Goal: Task Accomplishment & Management: Manage account settings

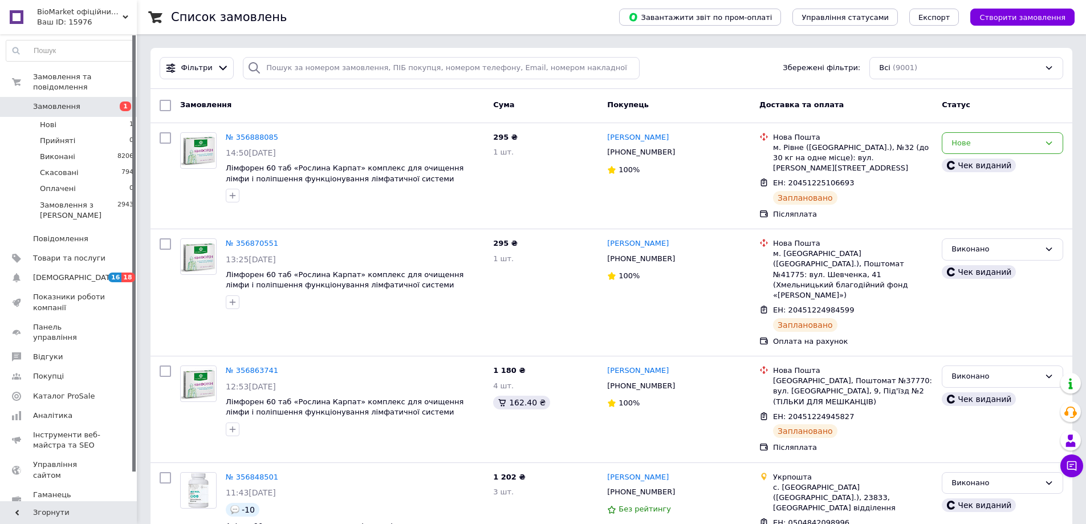
drag, startPoint x: 256, startPoint y: 134, endPoint x: 327, endPoint y: 27, distance: 128.4
click at [327, 27] on div "Список замовлень" at bounding box center [383, 17] width 425 height 34
click at [987, 143] on div "Нове" at bounding box center [995, 143] width 88 height 12
click at [969, 165] on li "Прийнято" at bounding box center [1002, 166] width 120 height 21
click at [219, 64] on icon at bounding box center [223, 68] width 12 height 12
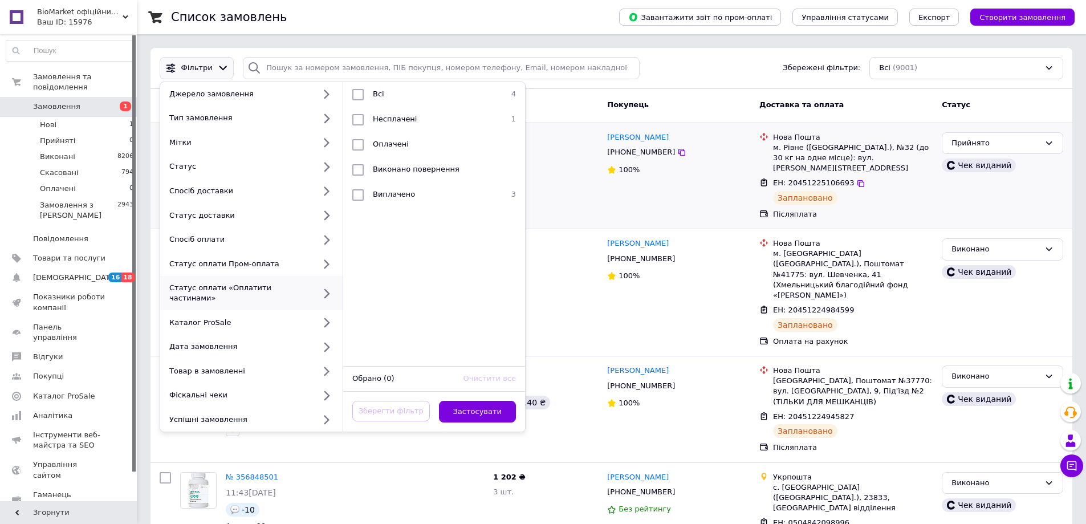
click at [457, 24] on div "Список замовлень" at bounding box center [383, 17] width 425 height 34
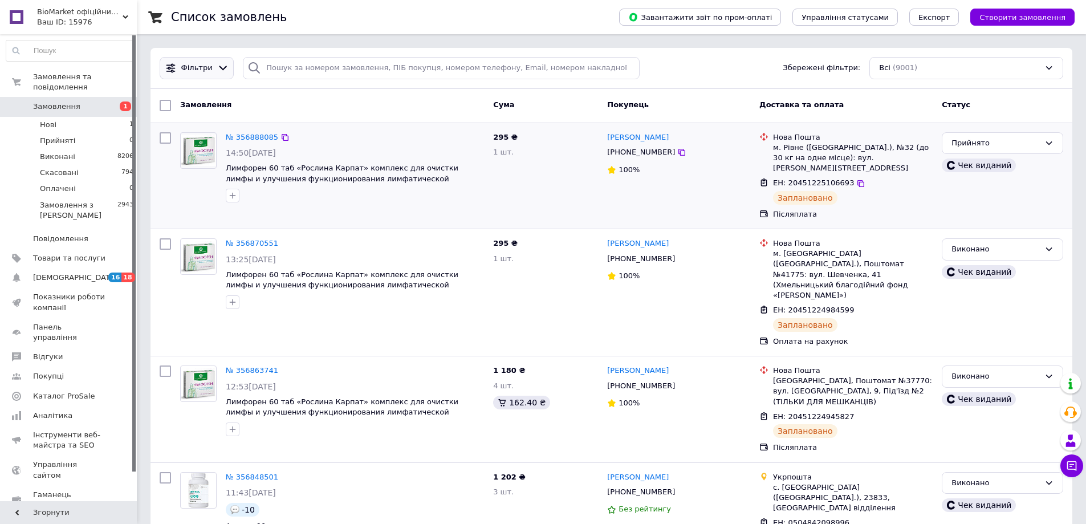
click at [173, 70] on icon at bounding box center [171, 68] width 12 height 12
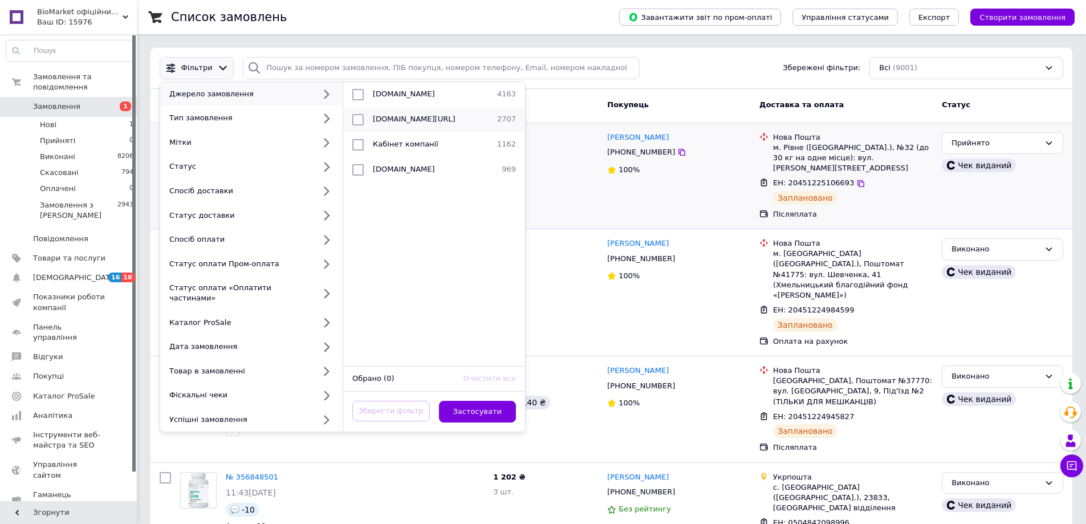
click at [386, 120] on span "[DOMAIN_NAME][URL]" at bounding box center [414, 119] width 83 height 9
checkbox input "true"
click at [493, 401] on button "Застосувати" at bounding box center [478, 412] width 78 height 22
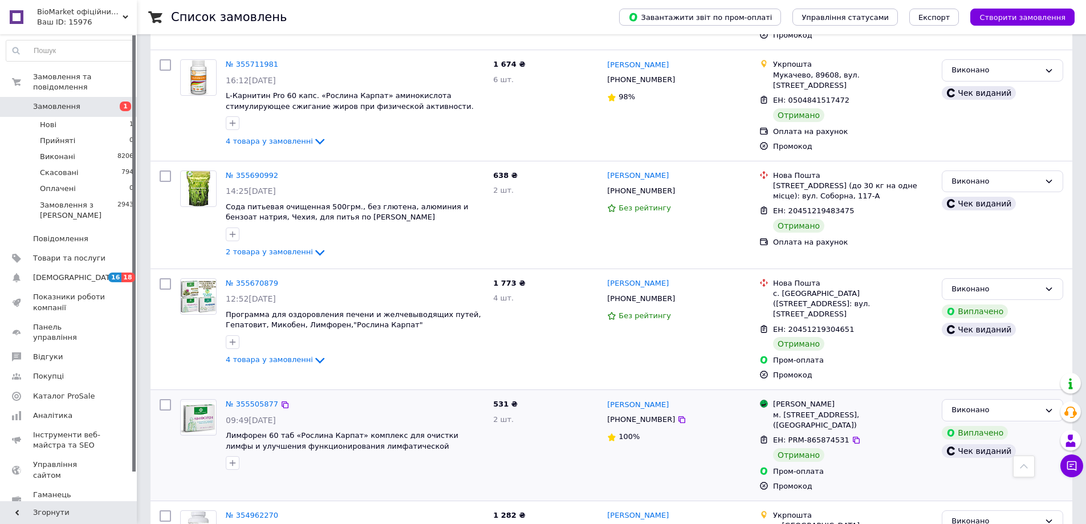
scroll to position [912, 0]
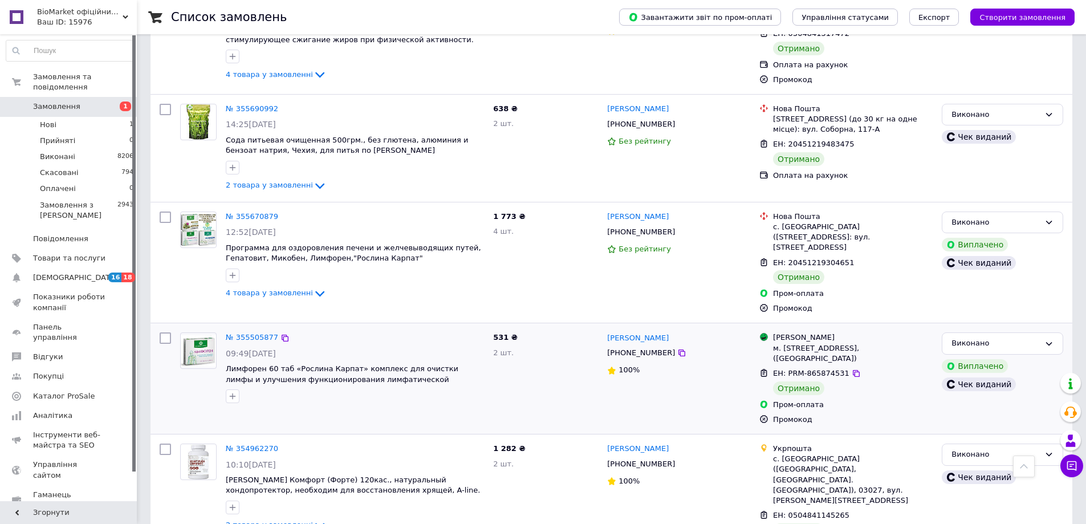
click at [164, 376] on div at bounding box center [165, 378] width 21 height 101
click at [187, 369] on div at bounding box center [199, 368] width 46 height 80
click at [157, 371] on div at bounding box center [165, 378] width 21 height 101
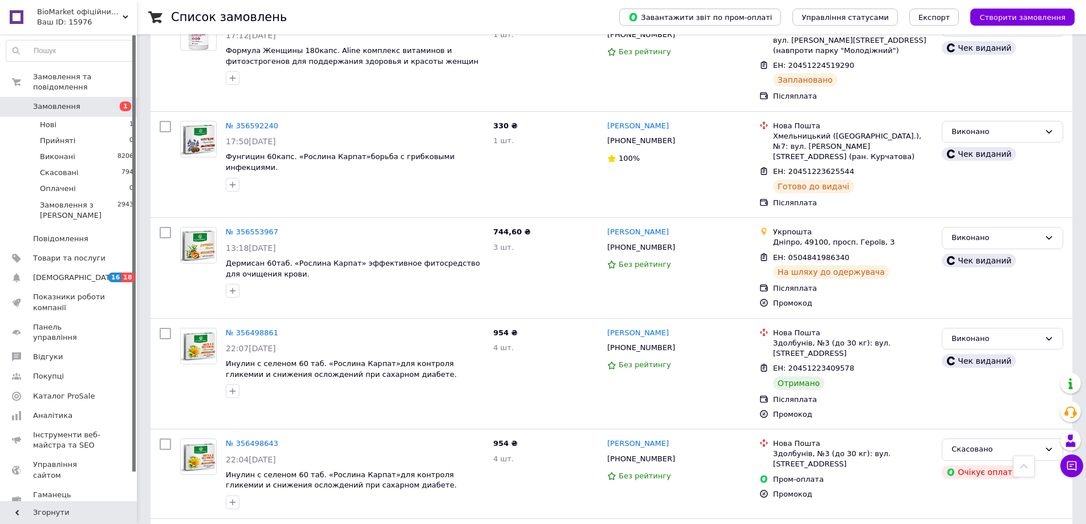
scroll to position [0, 0]
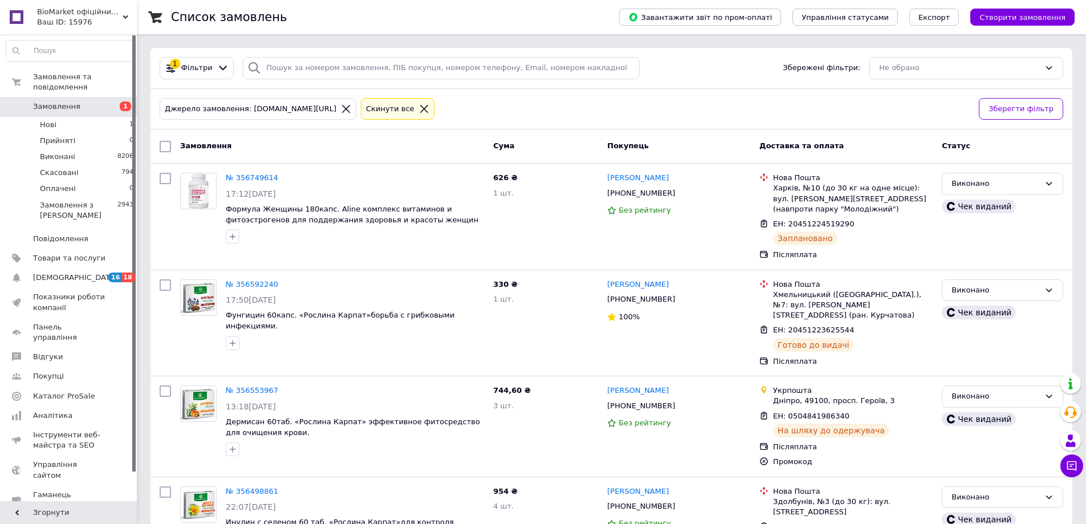
click at [475, 103] on div "Джерело замовлення: [DOMAIN_NAME][URL] Cкинути все" at bounding box center [564, 109] width 815 height 27
click at [641, 91] on div "Джерело замовлення: [DOMAIN_NAME][URL] Cкинути все Зберегти фільтр" at bounding box center [611, 109] width 922 height 41
click at [532, 113] on div "Джерело замовлення: [DOMAIN_NAME][URL] Cкинути все" at bounding box center [564, 109] width 815 height 27
click at [210, 57] on div "1 Фільтри" at bounding box center [197, 68] width 74 height 22
click at [215, 63] on div at bounding box center [223, 68] width 17 height 12
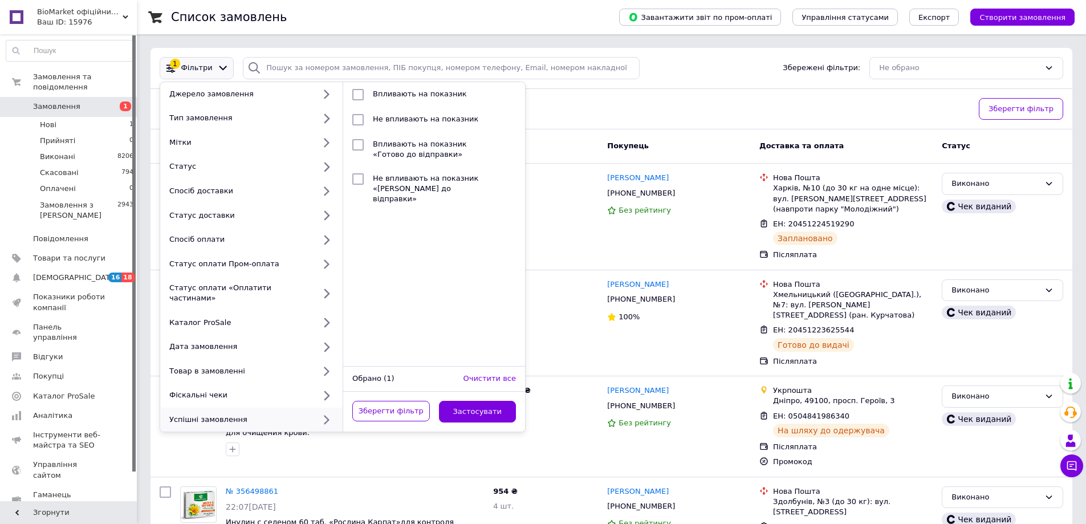
click at [634, 92] on div "Джерело замовлення: [DOMAIN_NAME][URL] Cкинути все Зберегти фільтр" at bounding box center [611, 109] width 922 height 41
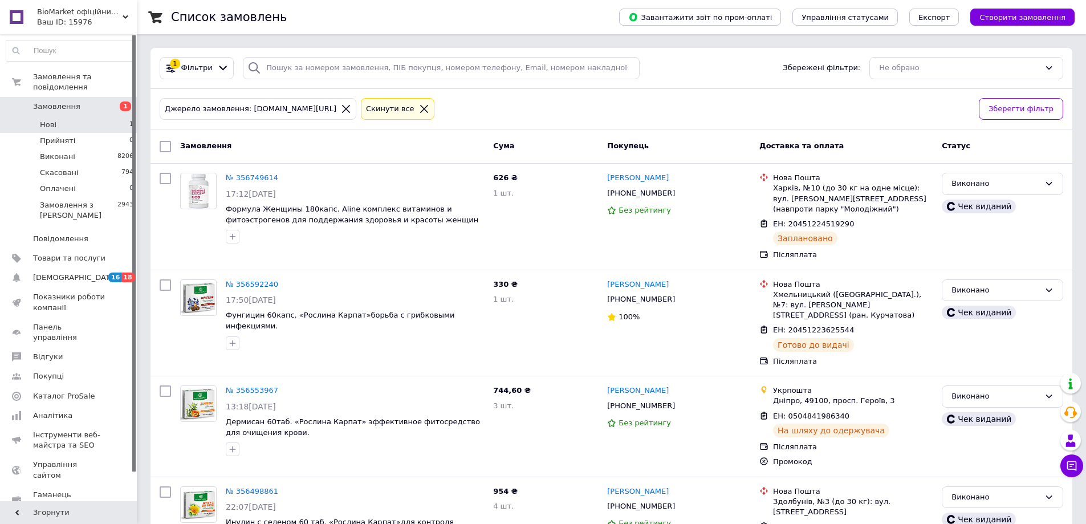
click at [59, 117] on li "Нові 1" at bounding box center [70, 125] width 140 height 16
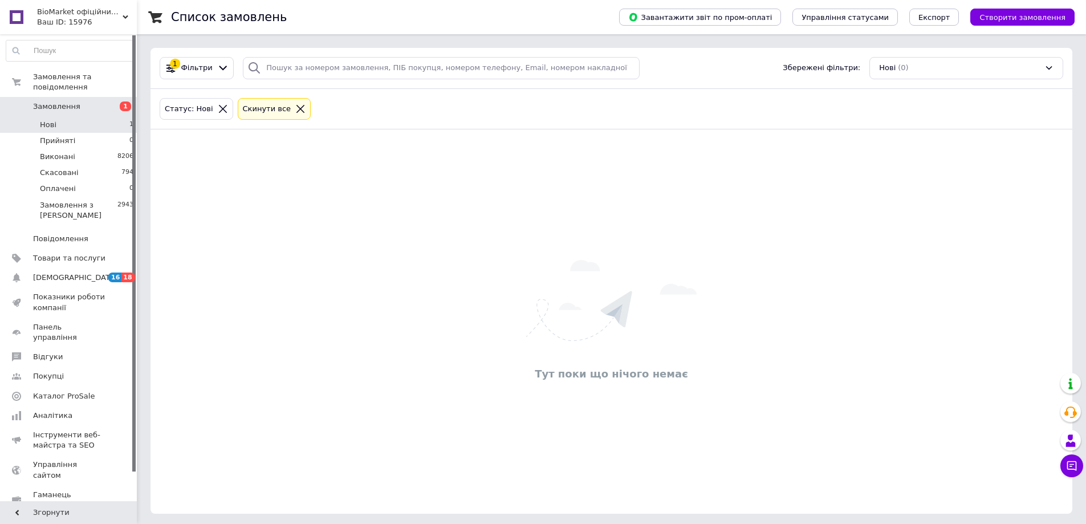
click at [54, 117] on li "Нові 1" at bounding box center [70, 125] width 140 height 16
click at [57, 121] on li "Нові 1" at bounding box center [70, 125] width 140 height 16
click at [60, 136] on span "Прийняті" at bounding box center [57, 141] width 35 height 10
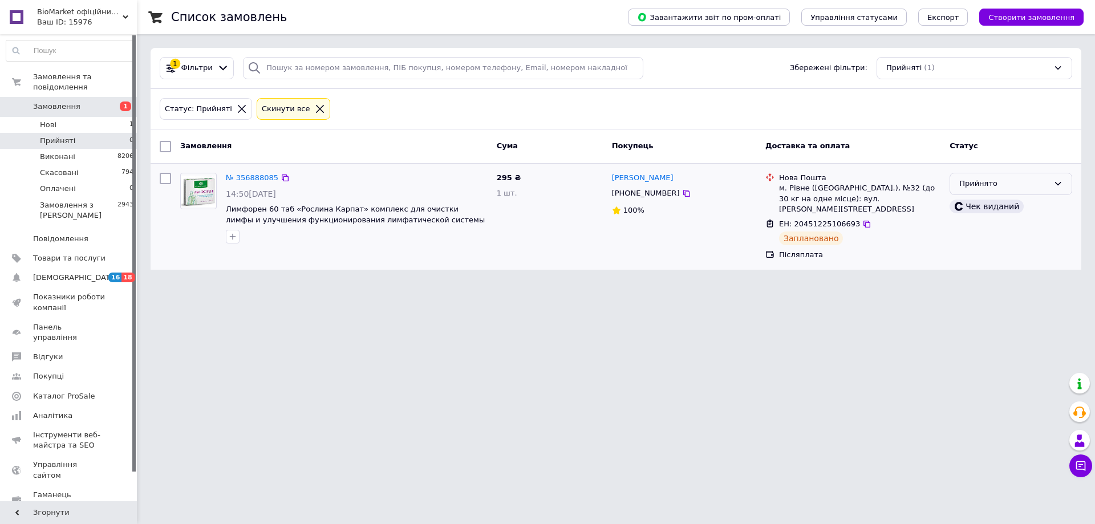
click at [994, 186] on div "Прийнято" at bounding box center [1003, 184] width 89 height 12
click at [986, 207] on li "Виконано" at bounding box center [1010, 207] width 121 height 21
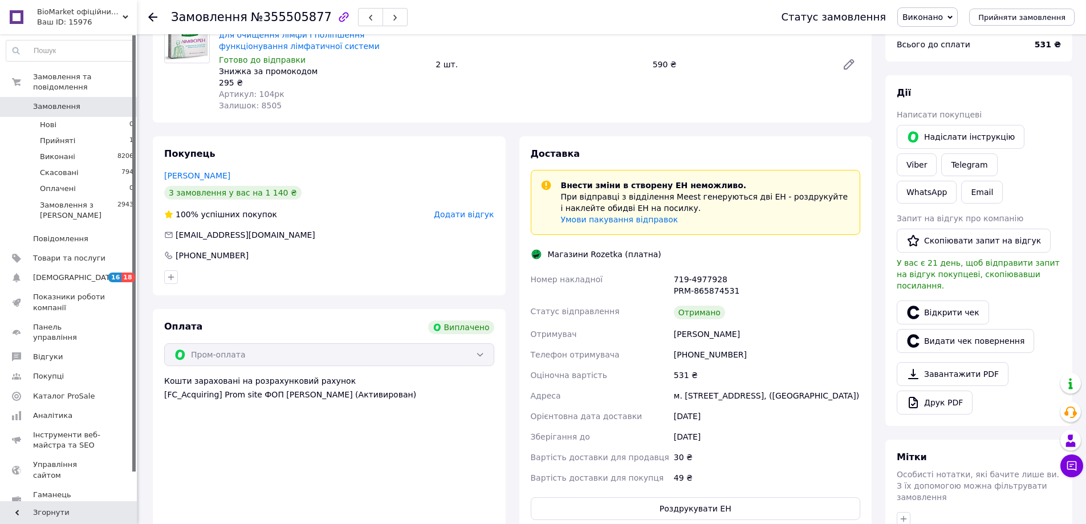
scroll to position [171, 0]
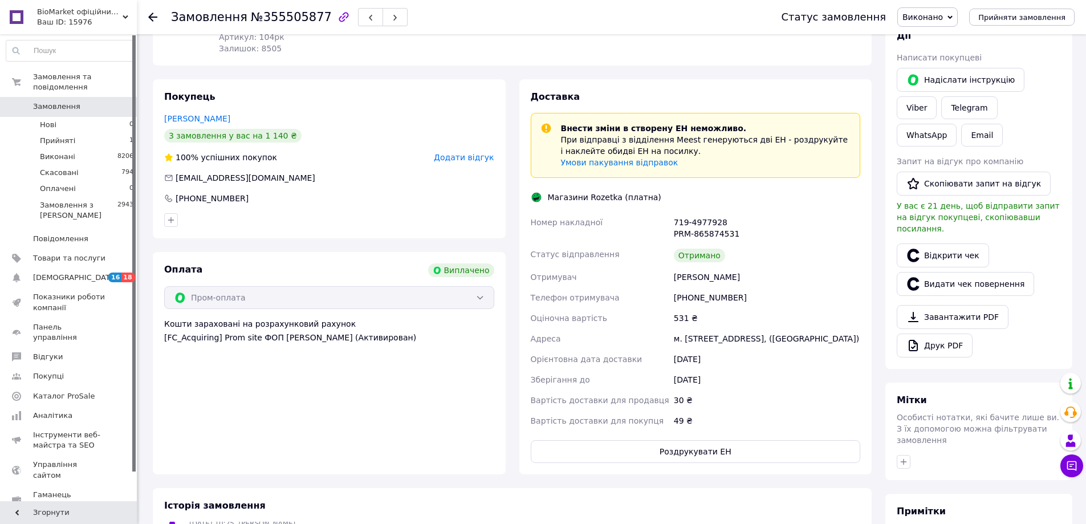
click at [701, 410] on div "30 ₴" at bounding box center [767, 400] width 191 height 21
click at [687, 410] on div "30 ₴" at bounding box center [767, 400] width 191 height 21
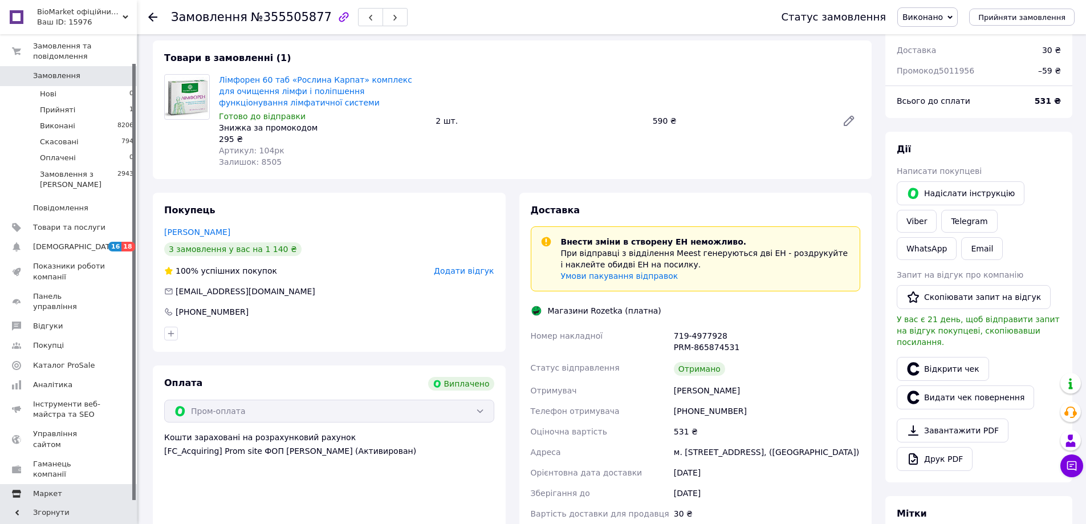
scroll to position [57, 0]
click at [68, 489] on span "Маркет" at bounding box center [69, 494] width 72 height 10
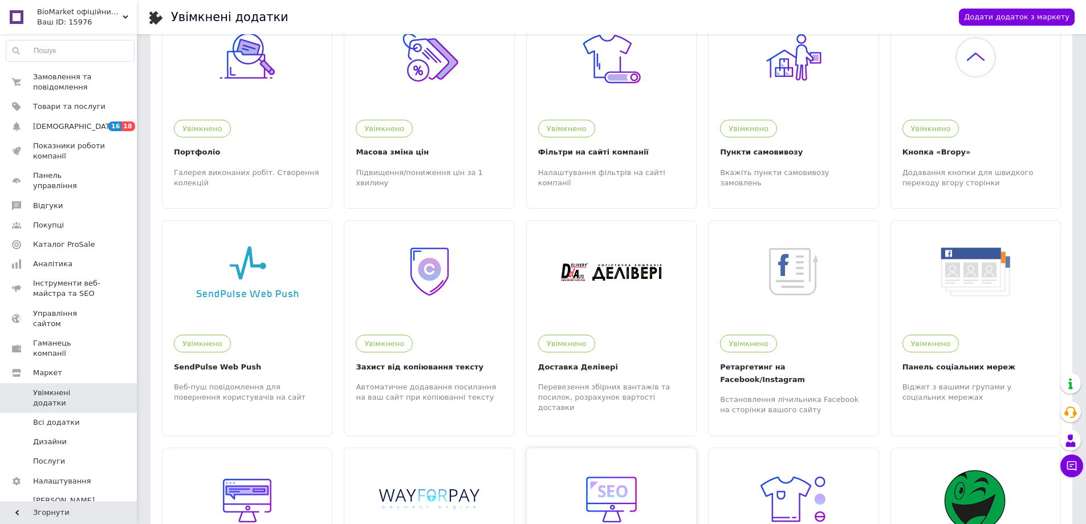
scroll to position [456, 0]
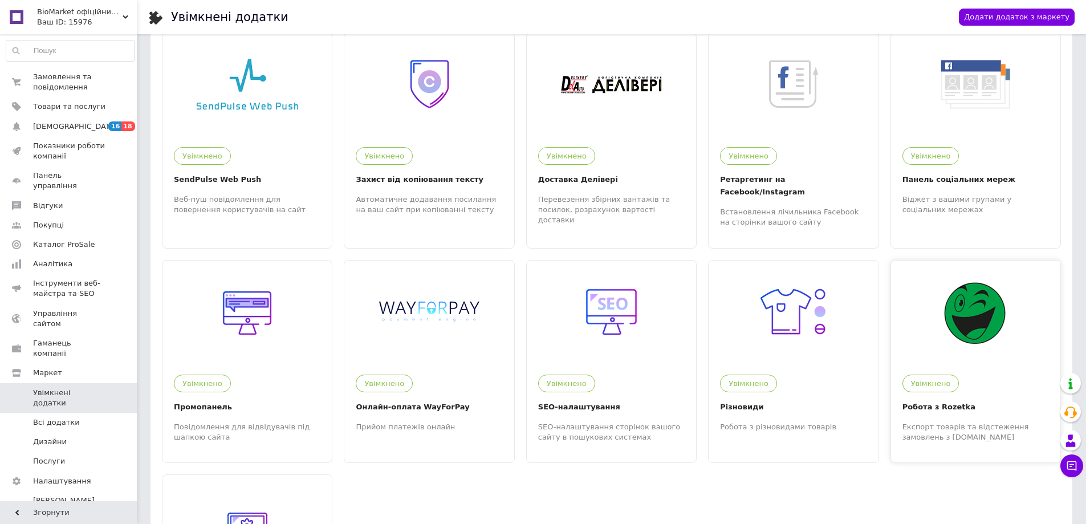
click at [974, 261] on div at bounding box center [975, 312] width 169 height 103
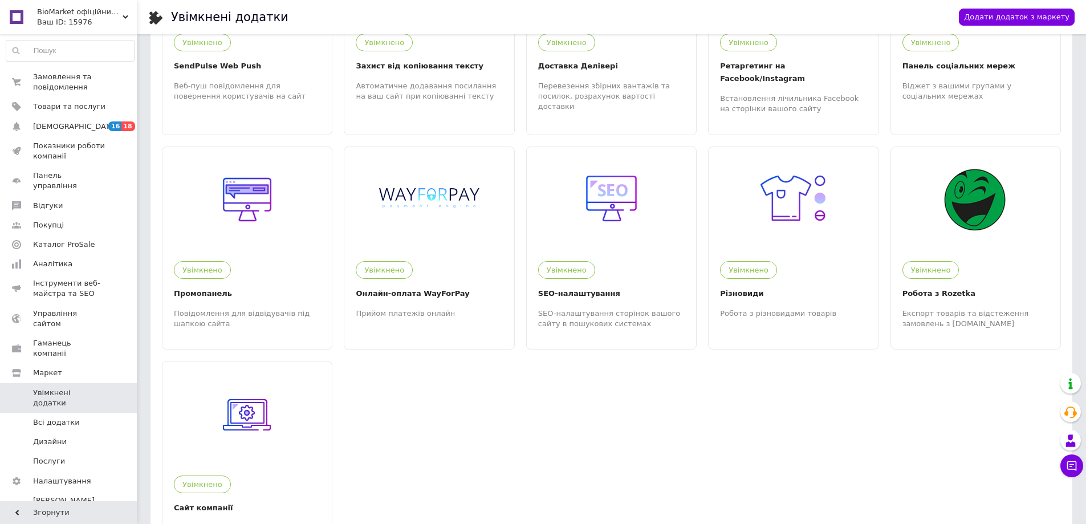
scroll to position [653, 0]
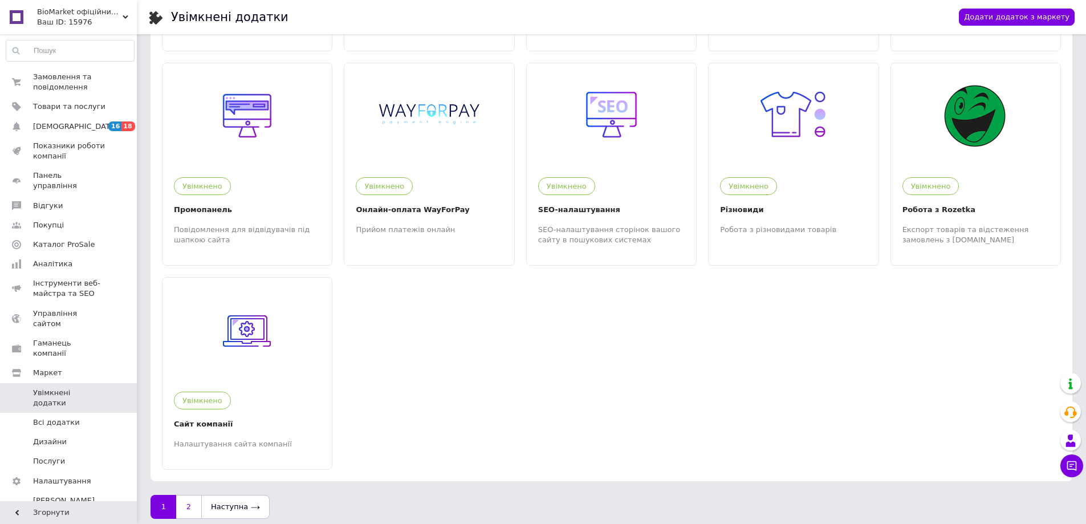
click at [193, 495] on link "2" at bounding box center [188, 507] width 25 height 24
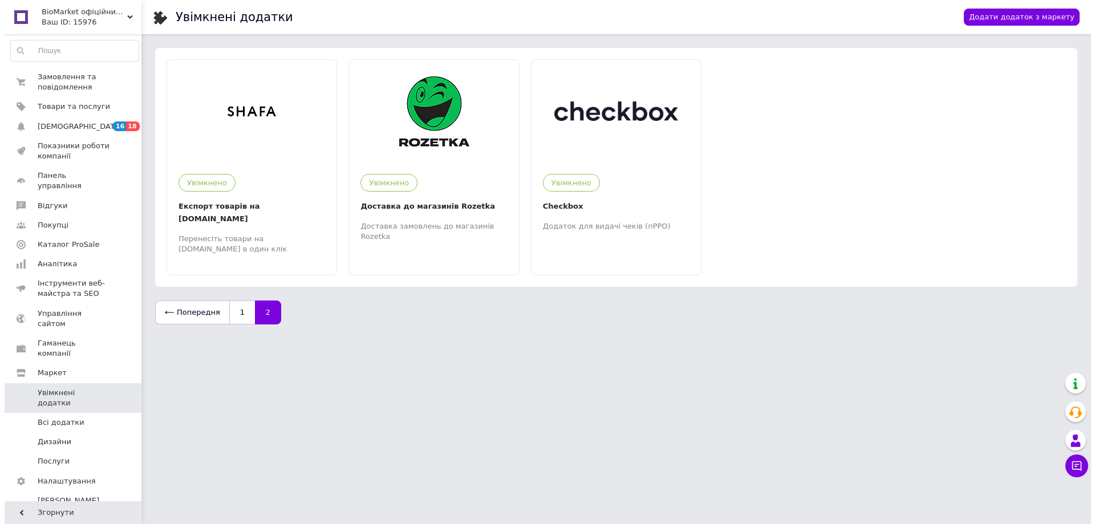
scroll to position [0, 0]
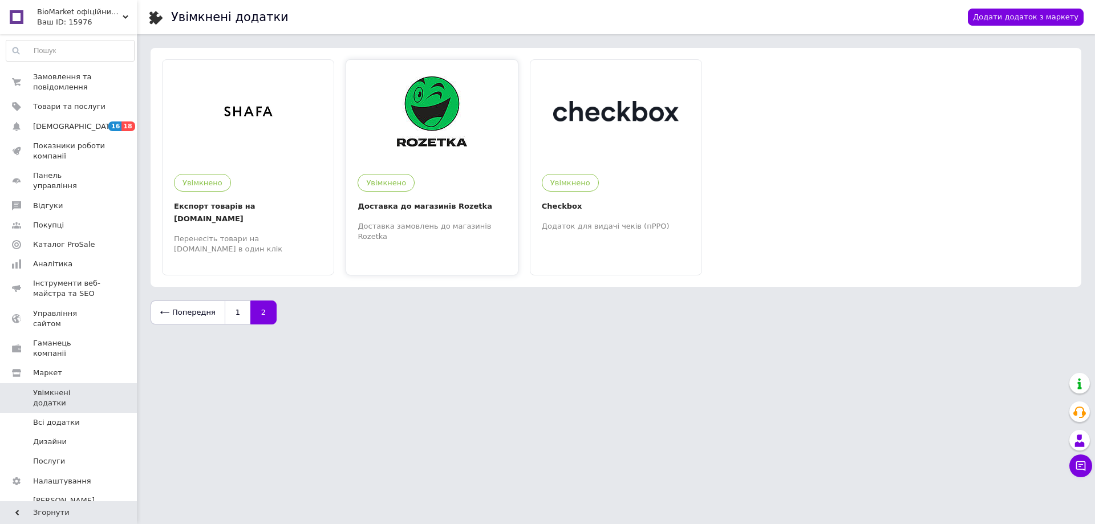
click at [442, 145] on img at bounding box center [432, 111] width 70 height 70
